Goal: Task Accomplishment & Management: Manage account settings

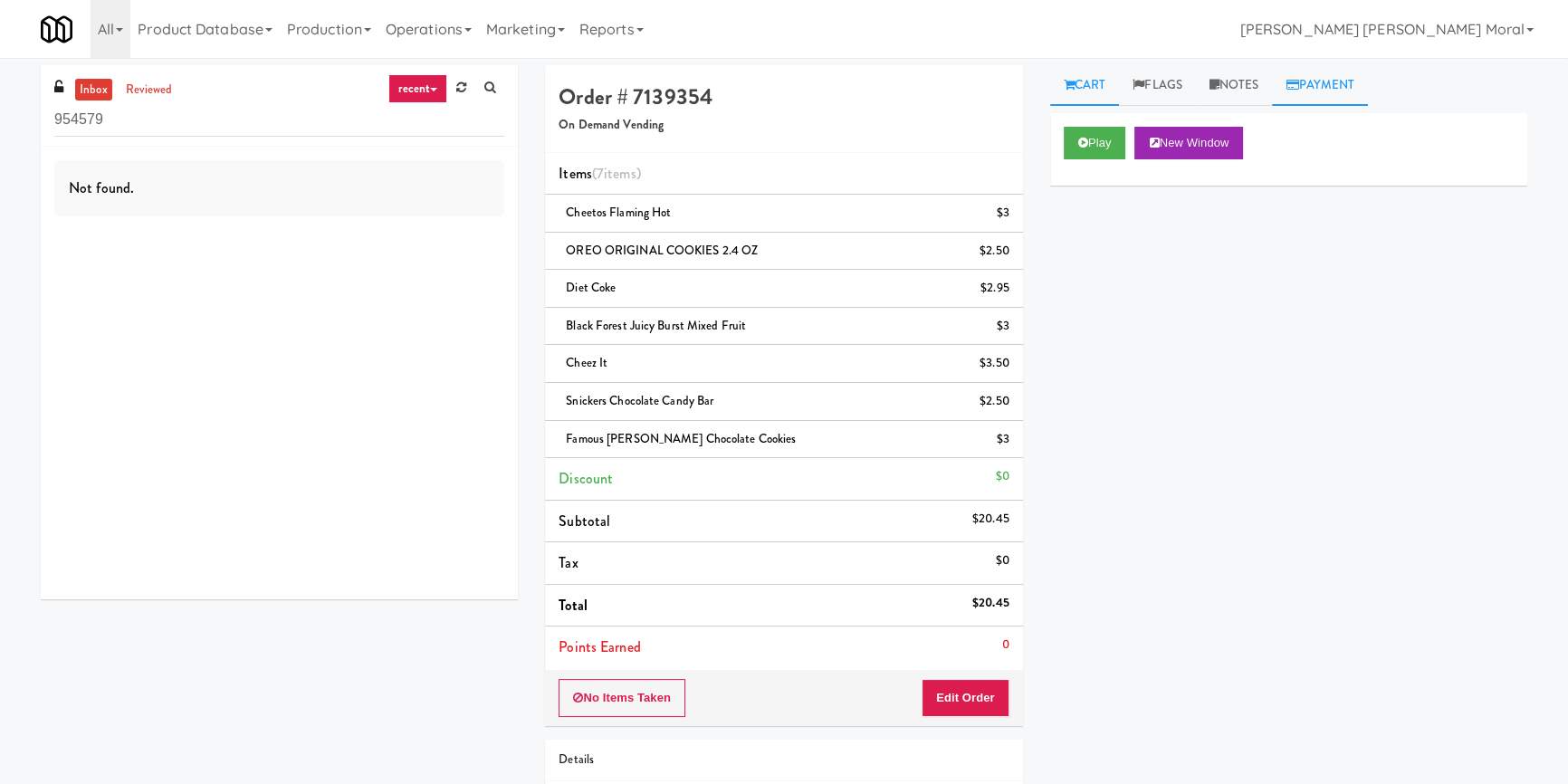
click at [1308, 73] on link "Payment" at bounding box center [1320, 85] width 96 height 41
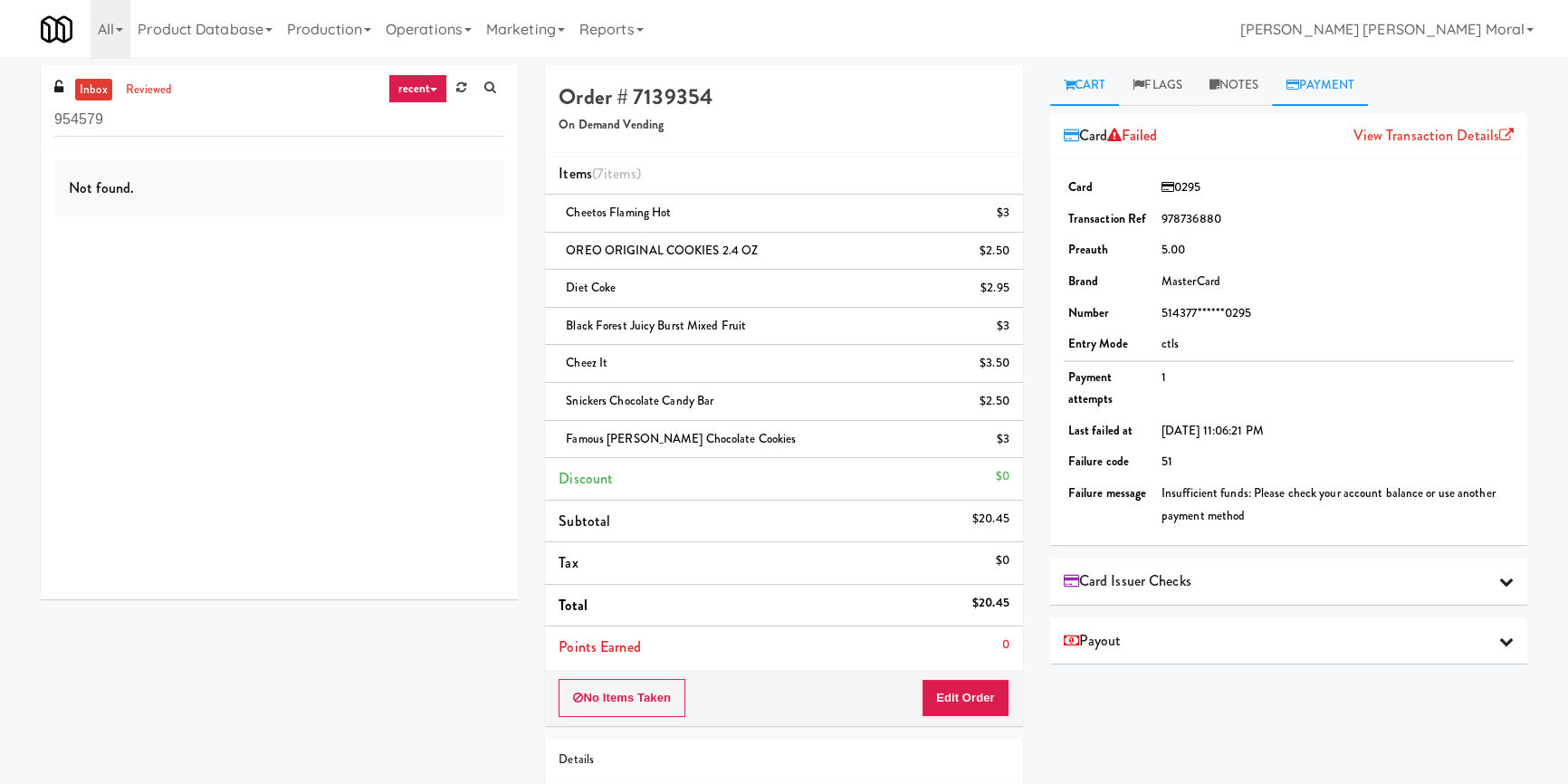
click at [1083, 92] on link "Cart" at bounding box center [1086, 85] width 70 height 41
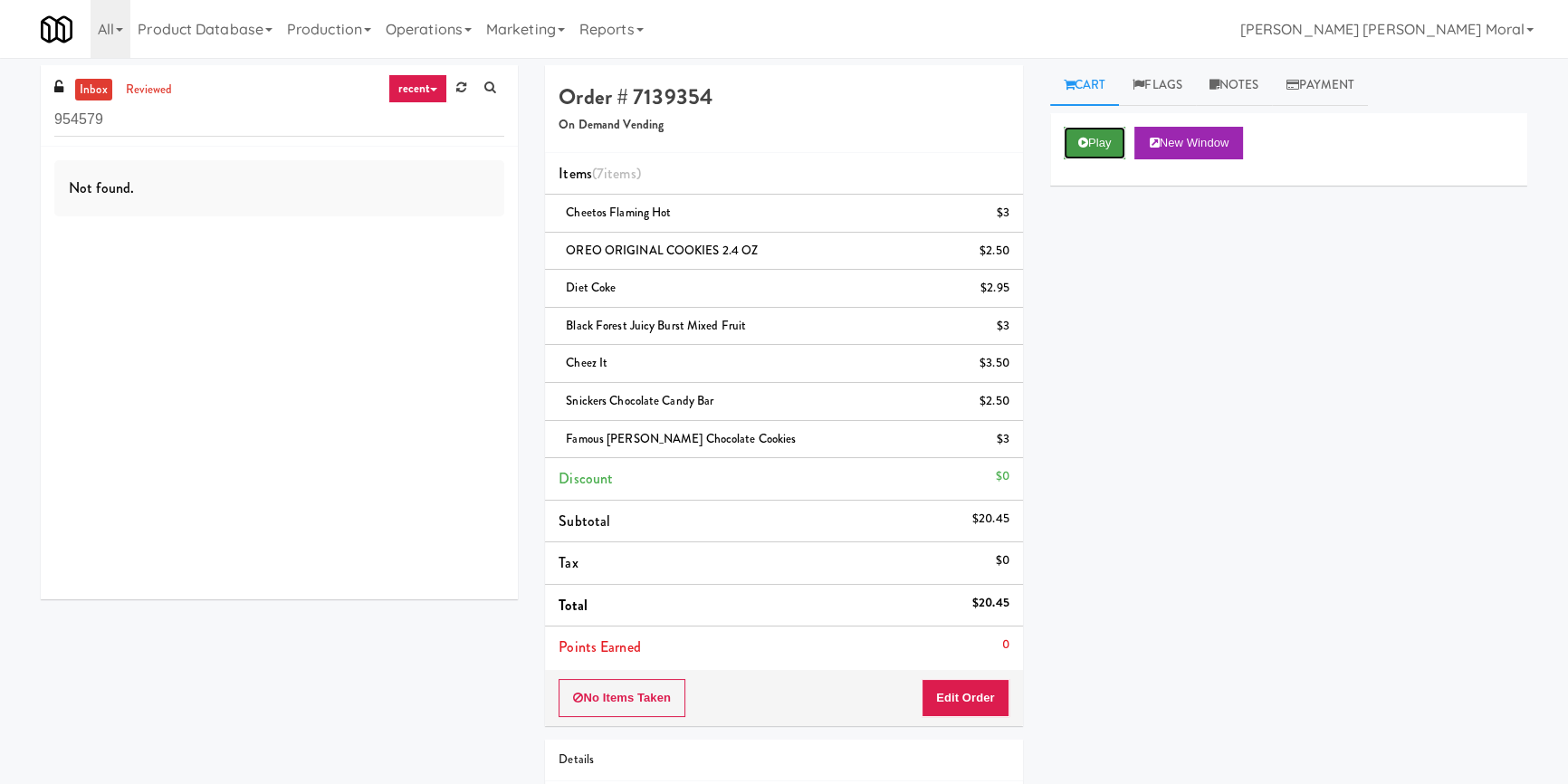
click at [1091, 154] on button "Play" at bounding box center [1095, 143] width 63 height 33
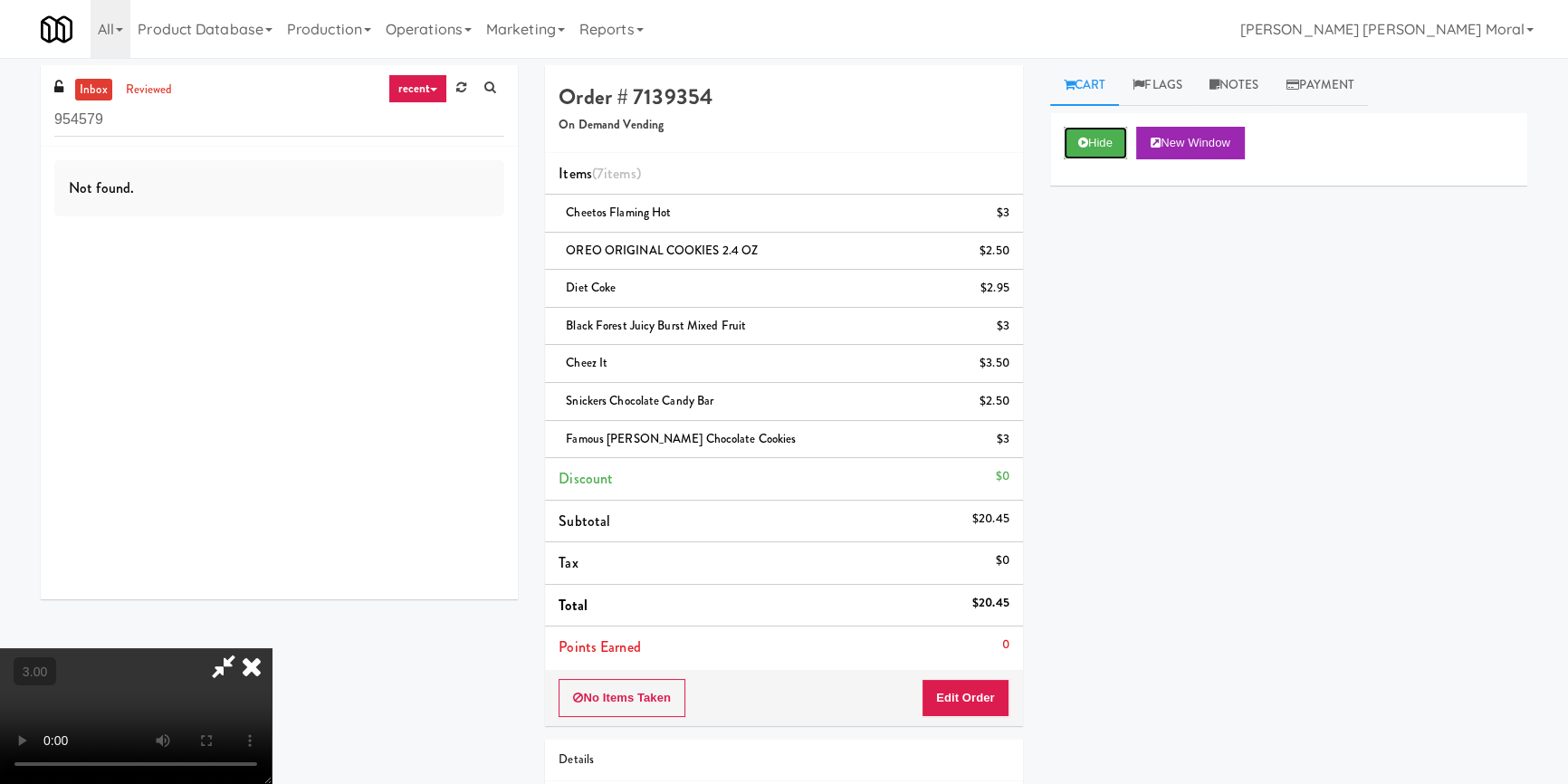
scroll to position [254, 0]
click at [272, 648] on video at bounding box center [136, 716] width 272 height 136
click at [272, 648] on icon at bounding box center [252, 666] width 40 height 36
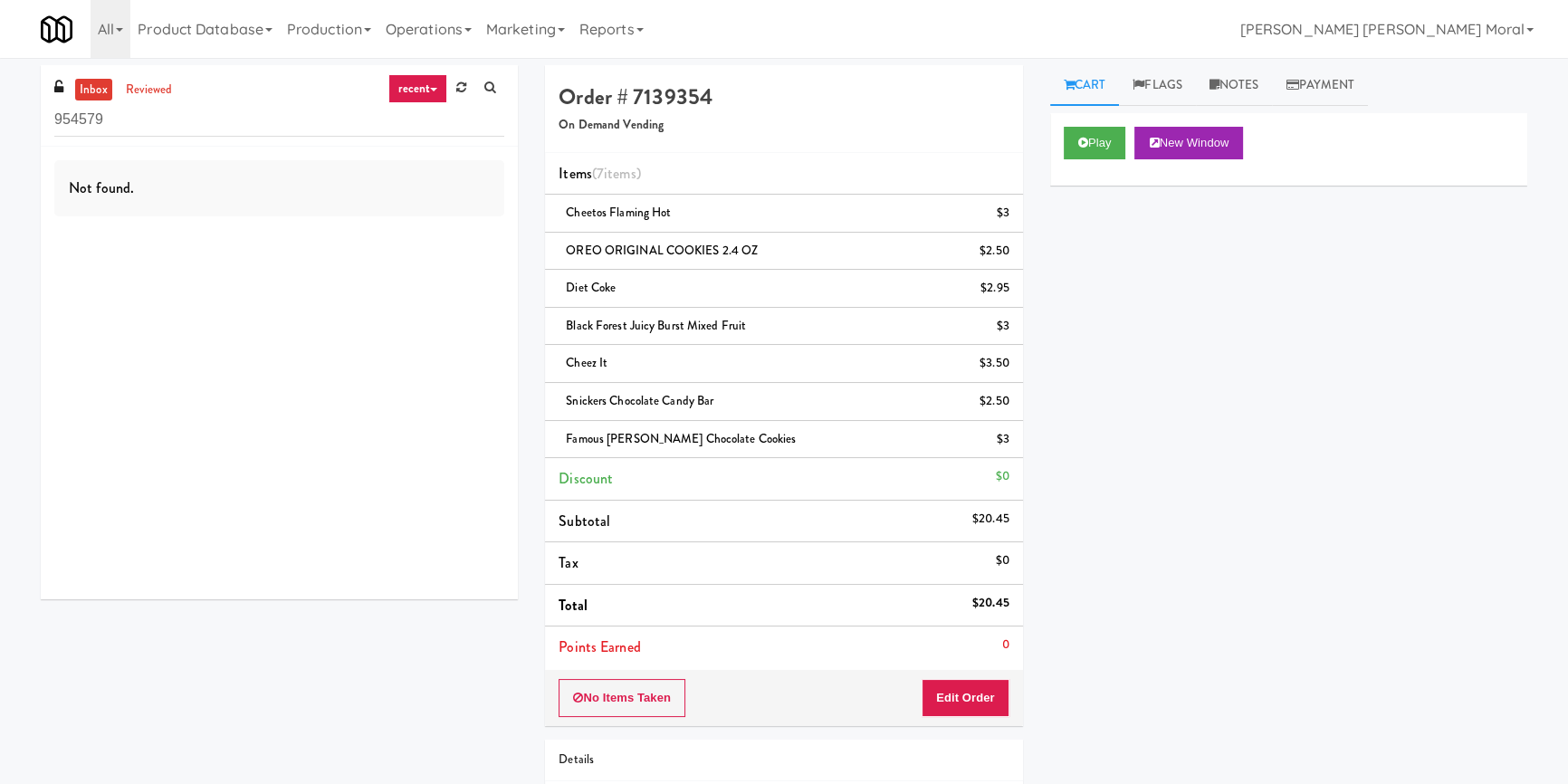
click at [1178, 517] on div "Play New Window Primary Flag Clear Flag if unable to determine what was taken o…" at bounding box center [1289, 452] width 477 height 679
drag, startPoint x: 974, startPoint y: 596, endPoint x: 1006, endPoint y: 604, distance: 33.0
click at [1006, 604] on div "$20.45" at bounding box center [991, 603] width 37 height 23
copy div "$20.45"
click at [1130, 496] on div "Play New Window Primary Flag Clear Flag if unable to determine what was taken o…" at bounding box center [1289, 452] width 477 height 679
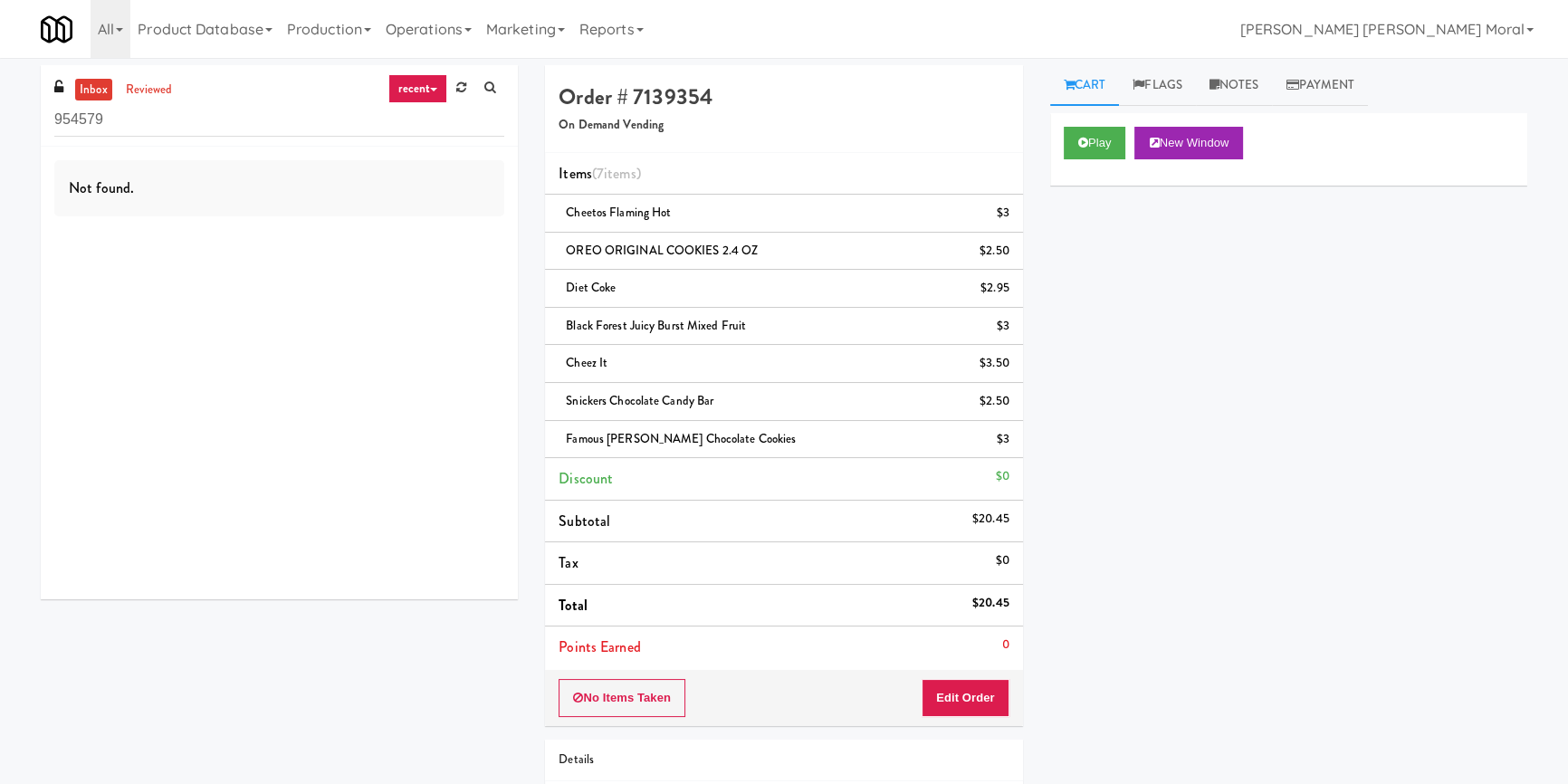
drag, startPoint x: 1190, startPoint y: 471, endPoint x: 938, endPoint y: 388, distance: 265.3
click at [1190, 470] on div "Play New Window Primary Flag Clear Flag if unable to determine what was taken o…" at bounding box center [1289, 452] width 477 height 679
click at [151, 89] on link "reviewed" at bounding box center [149, 90] width 56 height 23
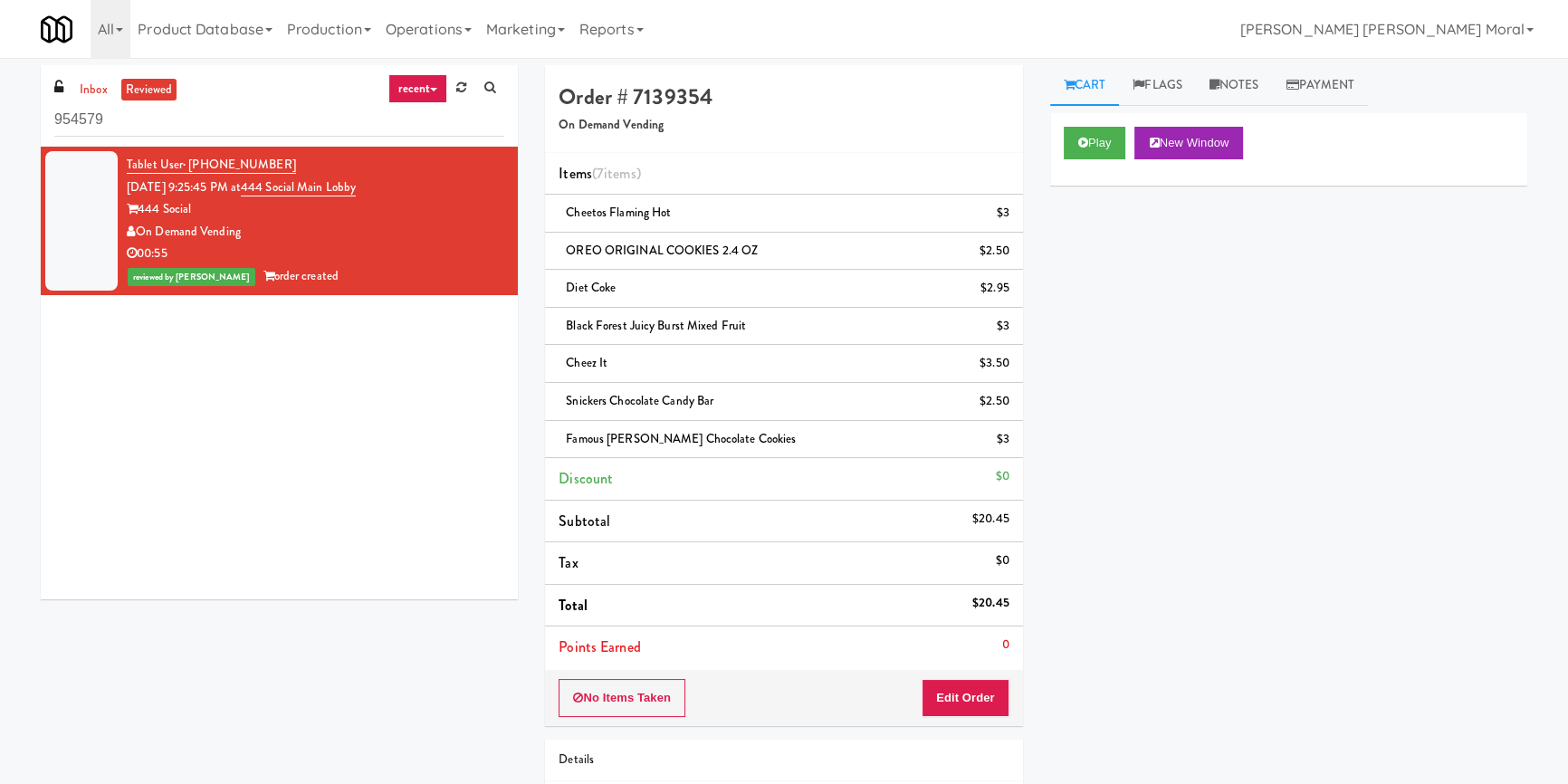
drag, startPoint x: 215, startPoint y: 228, endPoint x: 141, endPoint y: 231, distance: 74.1
click at [141, 231] on div "On Demand Vending" at bounding box center [316, 232] width 378 height 23
copy div "On Demand Vending"
drag, startPoint x: 104, startPoint y: 411, endPoint x: 210, endPoint y: 322, distance: 138.4
click at [108, 407] on div "Tablet User · (224) 908-9809 Aug 29, 2025 9:25:45 PM at 444 Social Main Lobby 4…" at bounding box center [280, 373] width 477 height 452
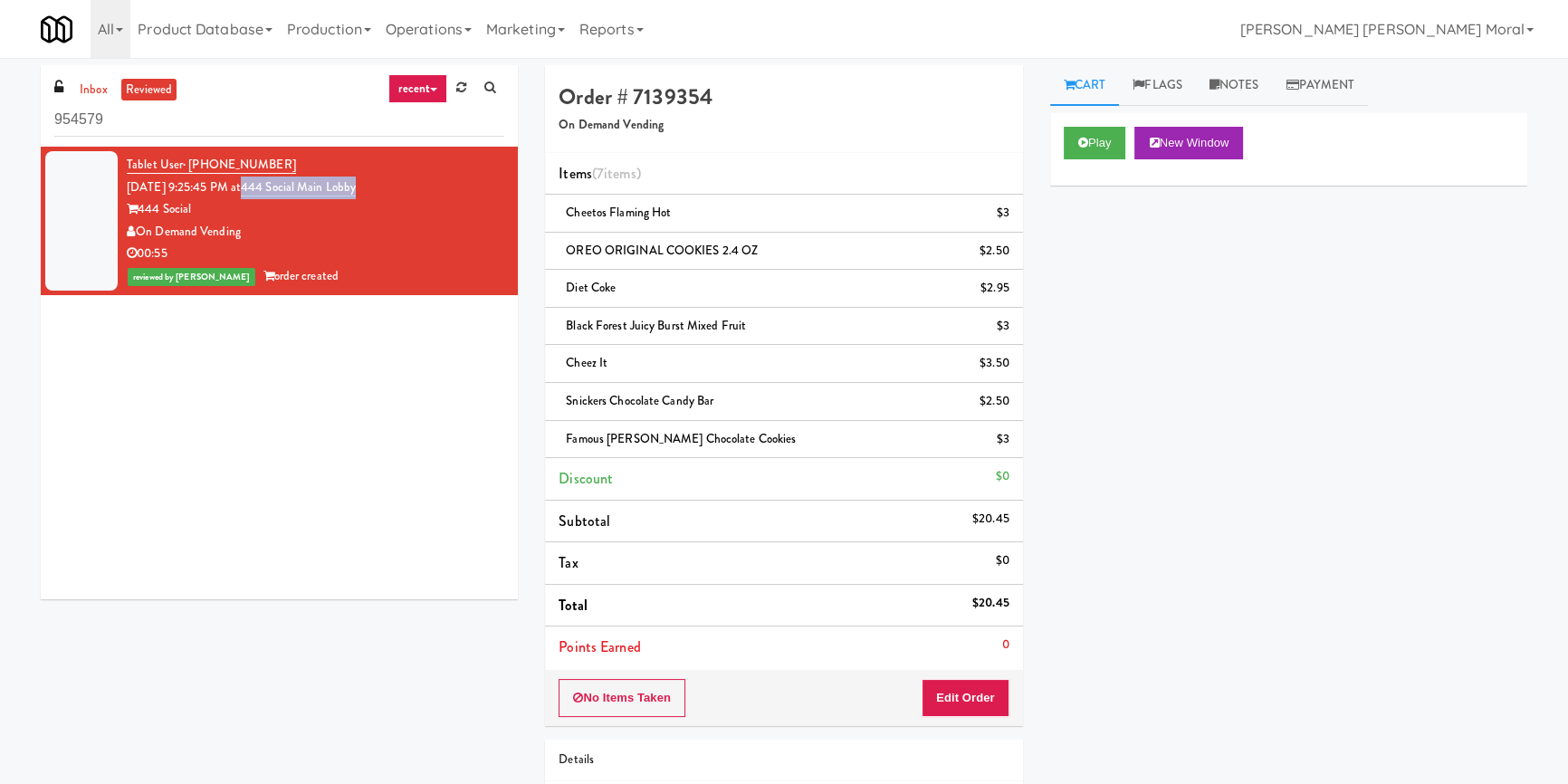
drag, startPoint x: 407, startPoint y: 182, endPoint x: 276, endPoint y: 192, distance: 131.4
click at [276, 192] on div "Tablet User · (224) 908-9809 Aug 29, 2025 9:25:45 PM at 444 Social Main Lobby 4…" at bounding box center [316, 221] width 378 height 134
copy link "444 Social Main Lobby"
drag, startPoint x: 0, startPoint y: 450, endPoint x: 194, endPoint y: 287, distance: 253.4
click at [5, 445] on div "inbox reviewed recent all unclear take inventory issue suspicious failed recent…" at bounding box center [784, 487] width 1568 height 846
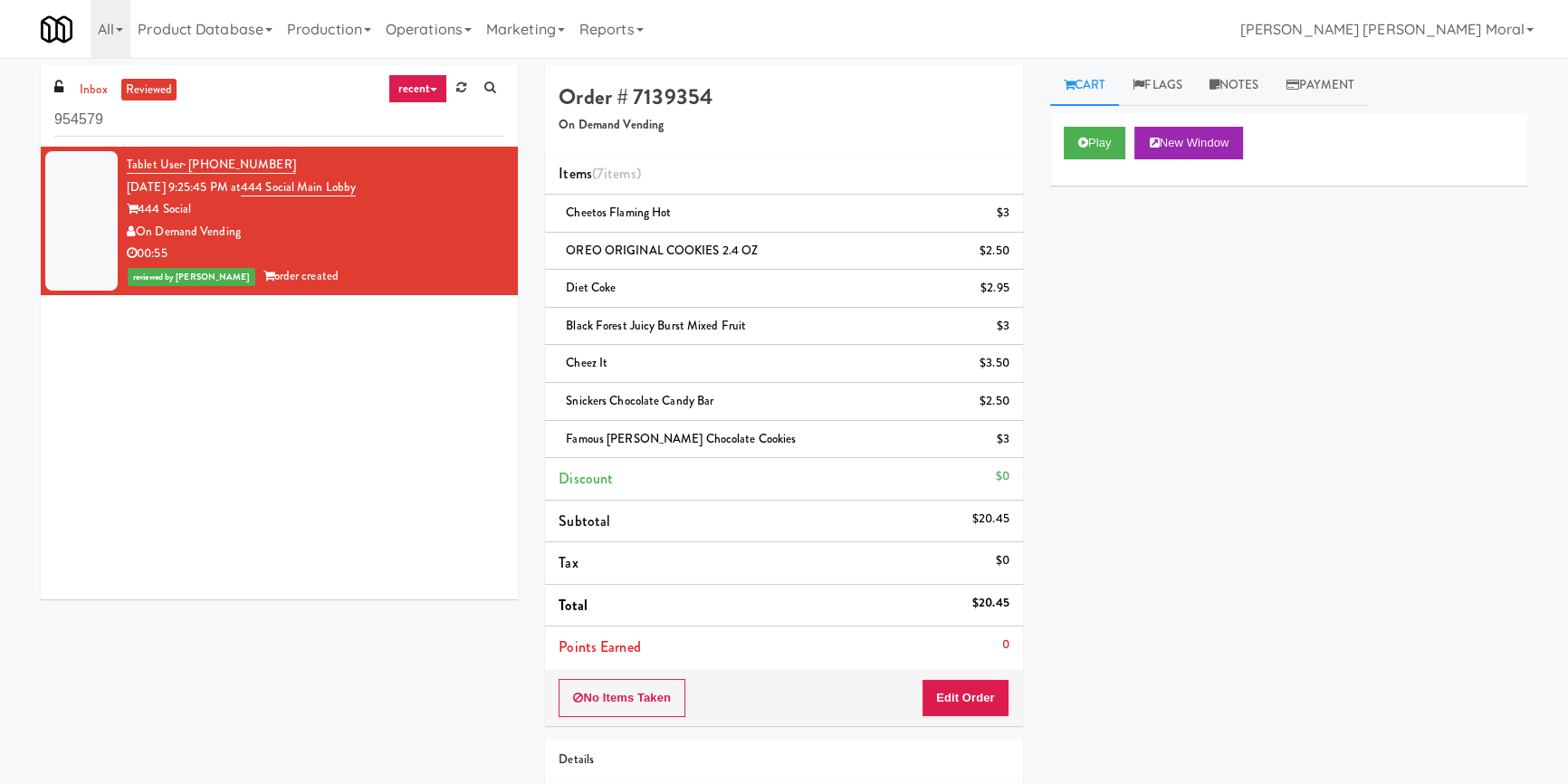
drag, startPoint x: 310, startPoint y: 163, endPoint x: 190, endPoint y: 172, distance: 120.3
click at [190, 172] on div "Tablet User · (224) 908-9809 Aug 29, 2025 9:25:45 PM at 444 Social Main Lobby 4…" at bounding box center [316, 221] width 378 height 134
copy span "(224) 908-9809"
click at [1224, 81] on link "Notes" at bounding box center [1234, 85] width 77 height 41
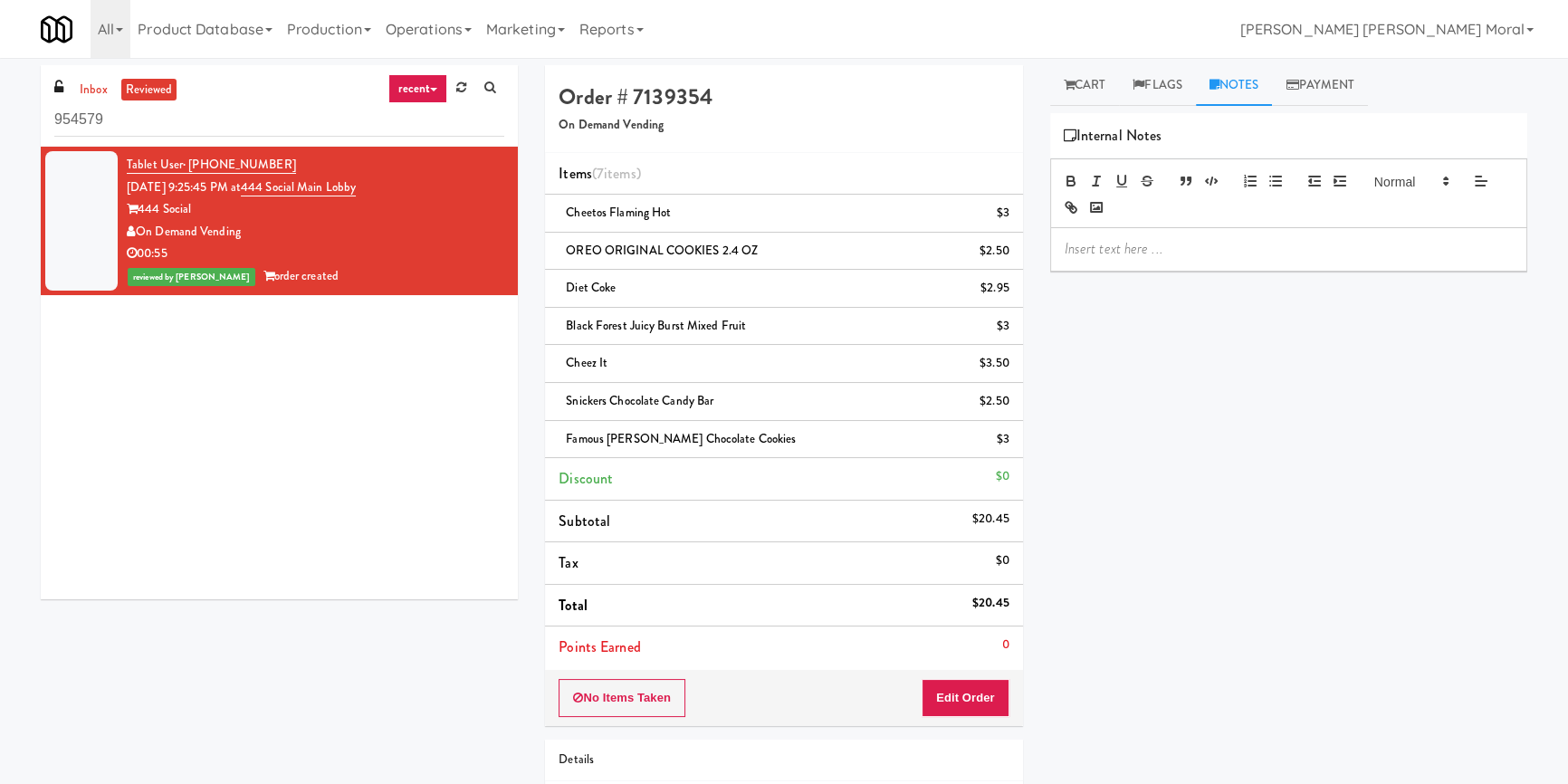
click at [1135, 247] on p at bounding box center [1288, 249] width 448 height 20
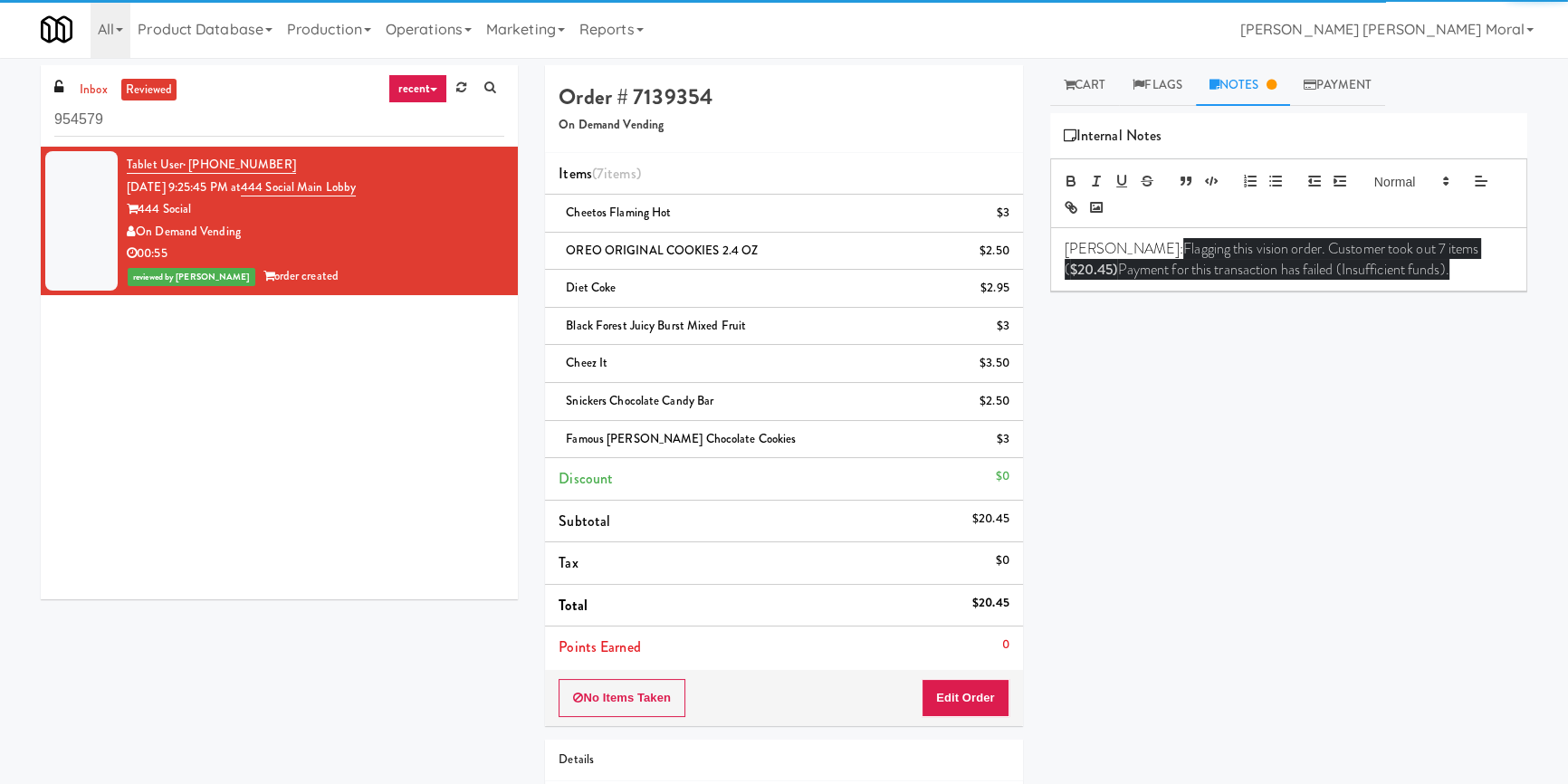
click at [1194, 381] on div "Play New Window Primary Flag Clear Flag if unable to determine what was taken o…" at bounding box center [1289, 452] width 477 height 679
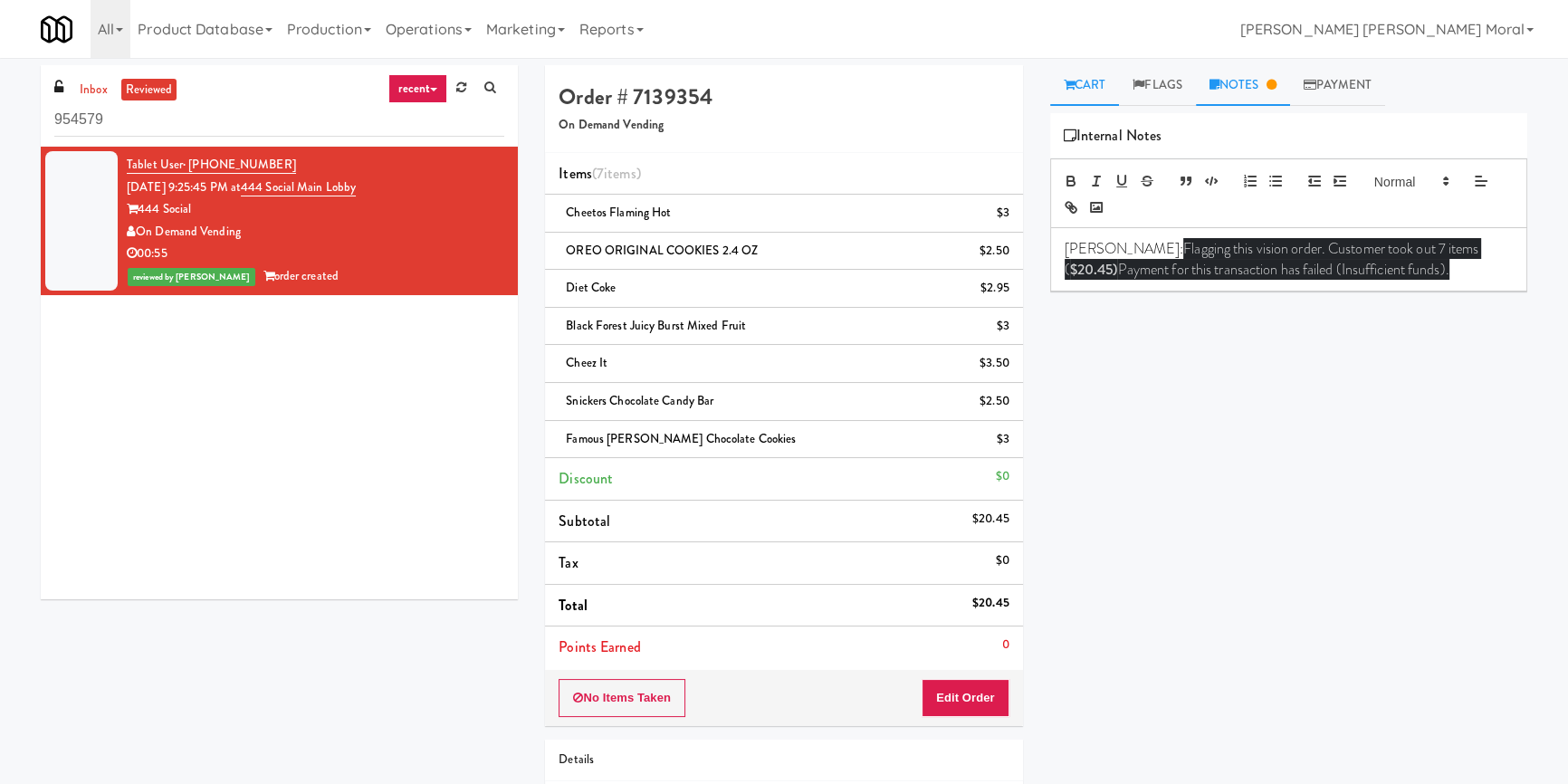
click at [1075, 92] on link "Cart" at bounding box center [1086, 85] width 70 height 41
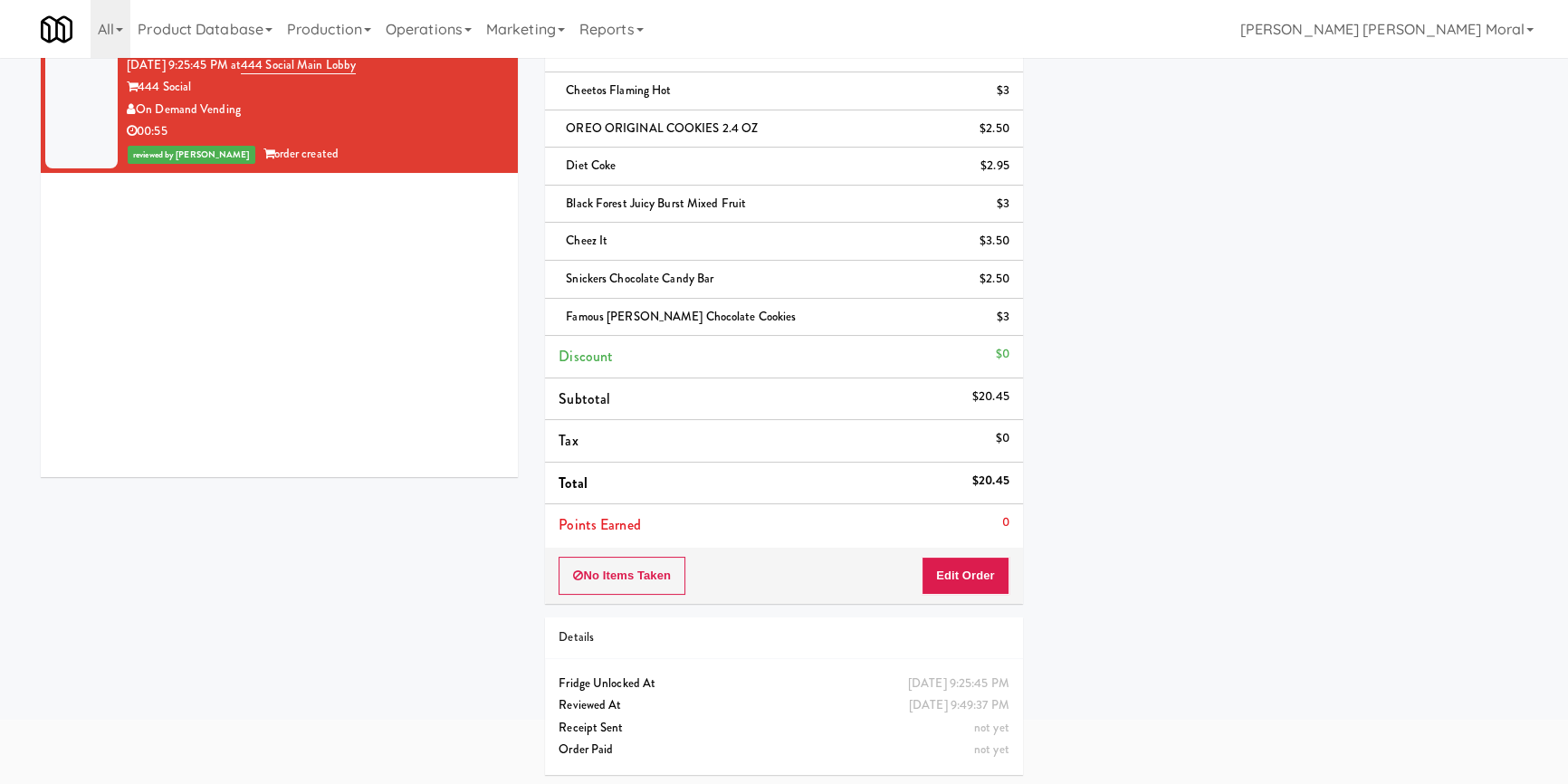
scroll to position [125, 0]
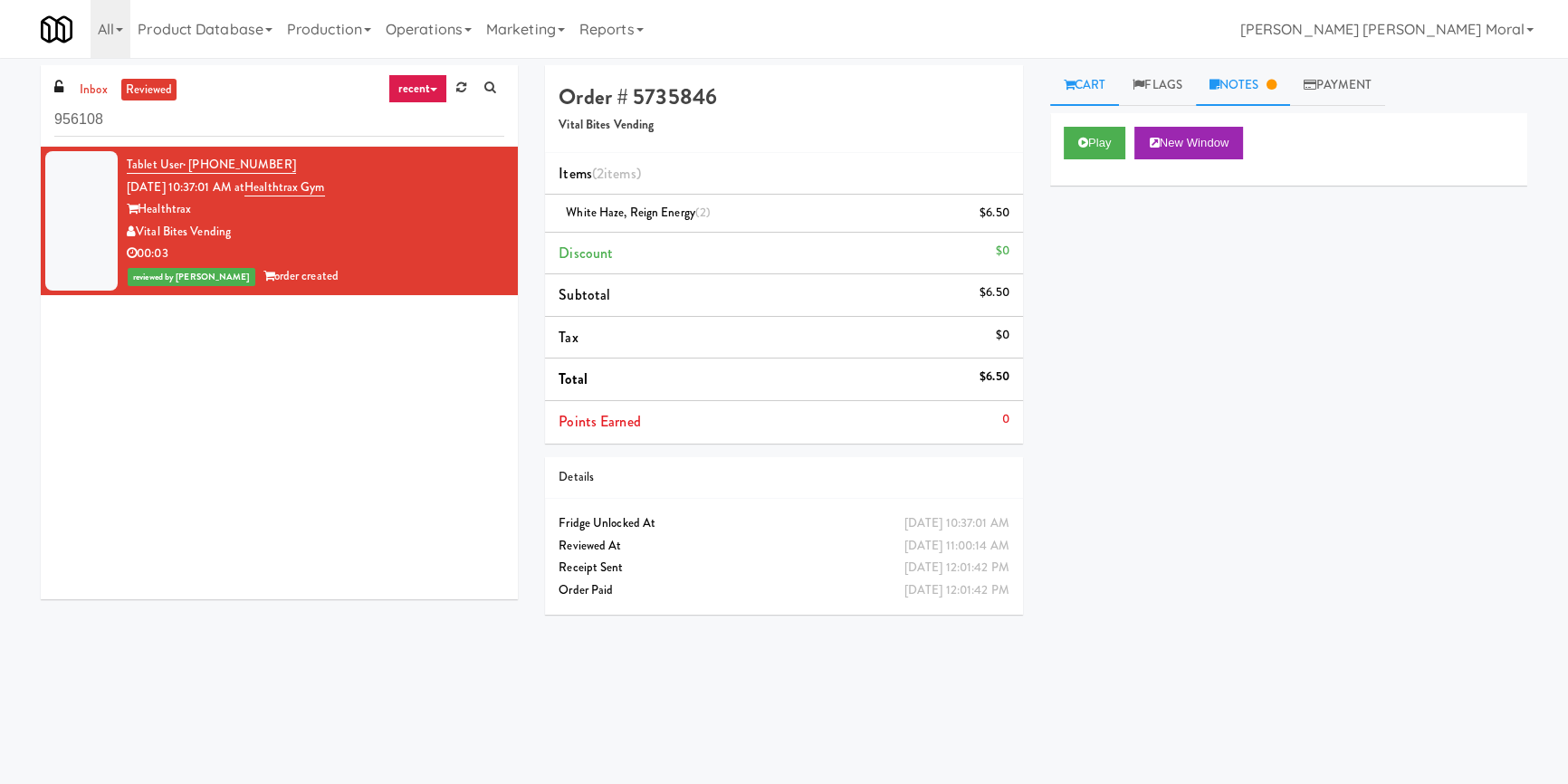
click at [1260, 83] on link "Notes" at bounding box center [1243, 85] width 94 height 41
